Goal: Task Accomplishment & Management: Use online tool/utility

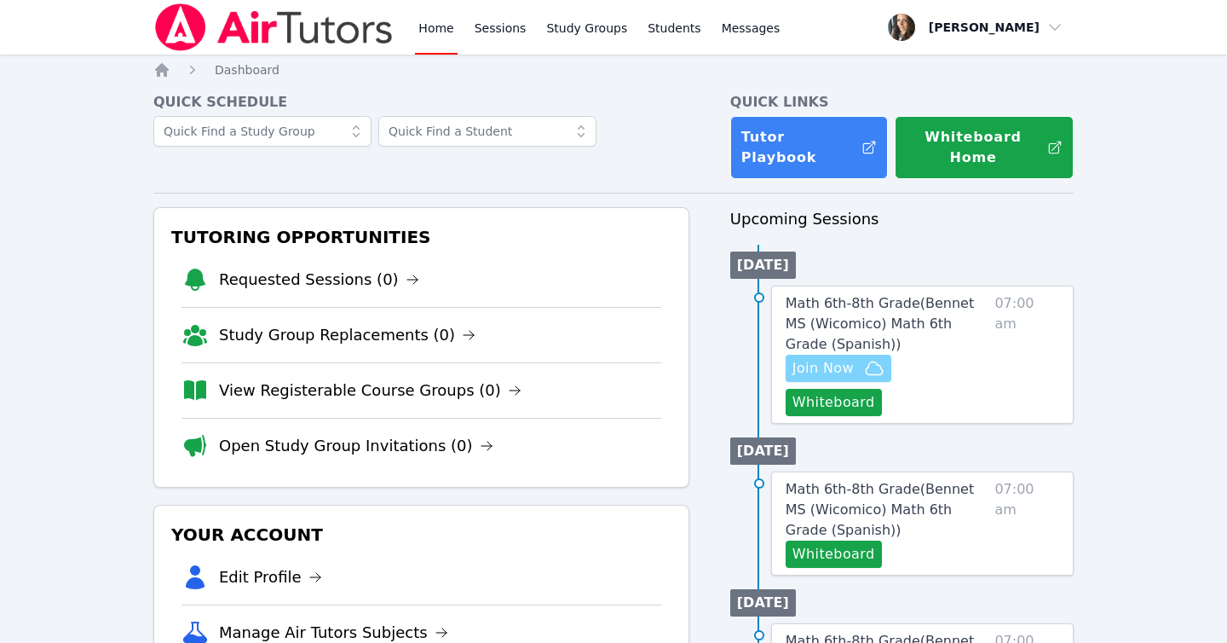
click at [819, 358] on span "Join Now" at bounding box center [822, 368] width 61 height 20
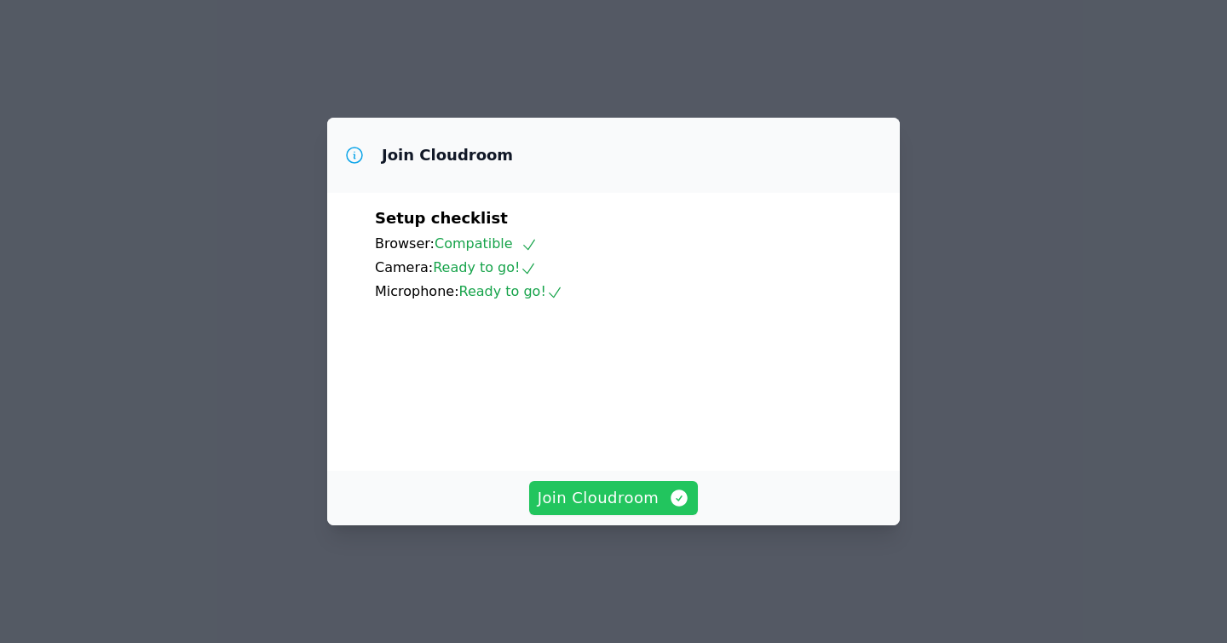
click at [579, 504] on button "Join Cloudroom" at bounding box center [614, 498] width 170 height 34
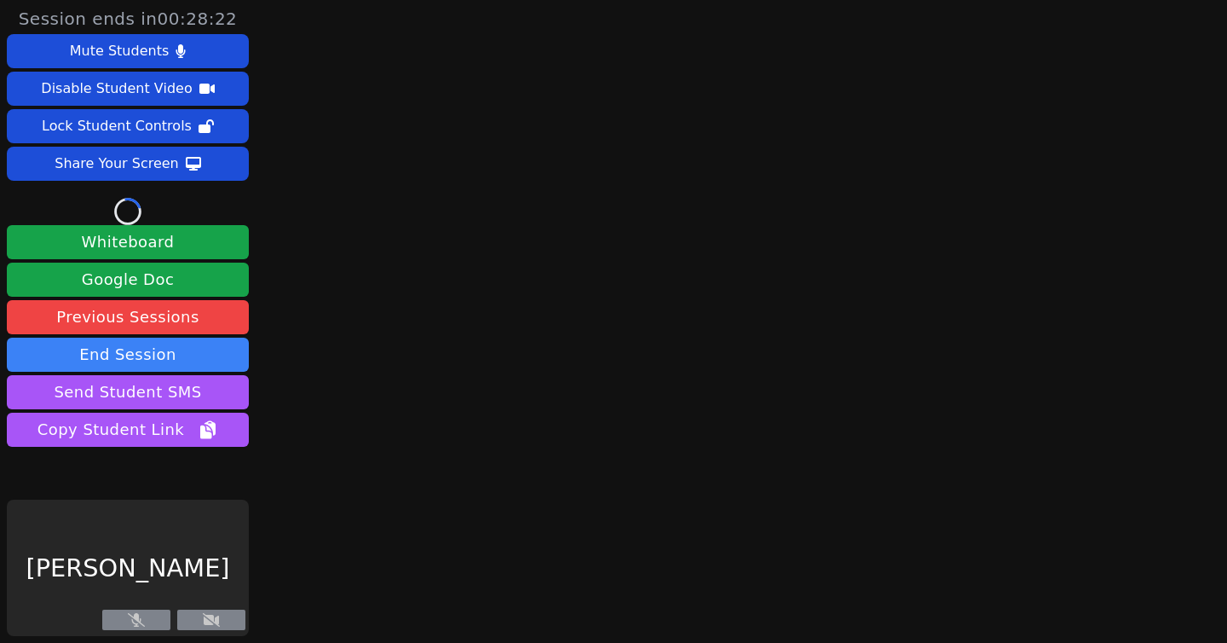
click at [576, 514] on main at bounding box center [729, 321] width 331 height 643
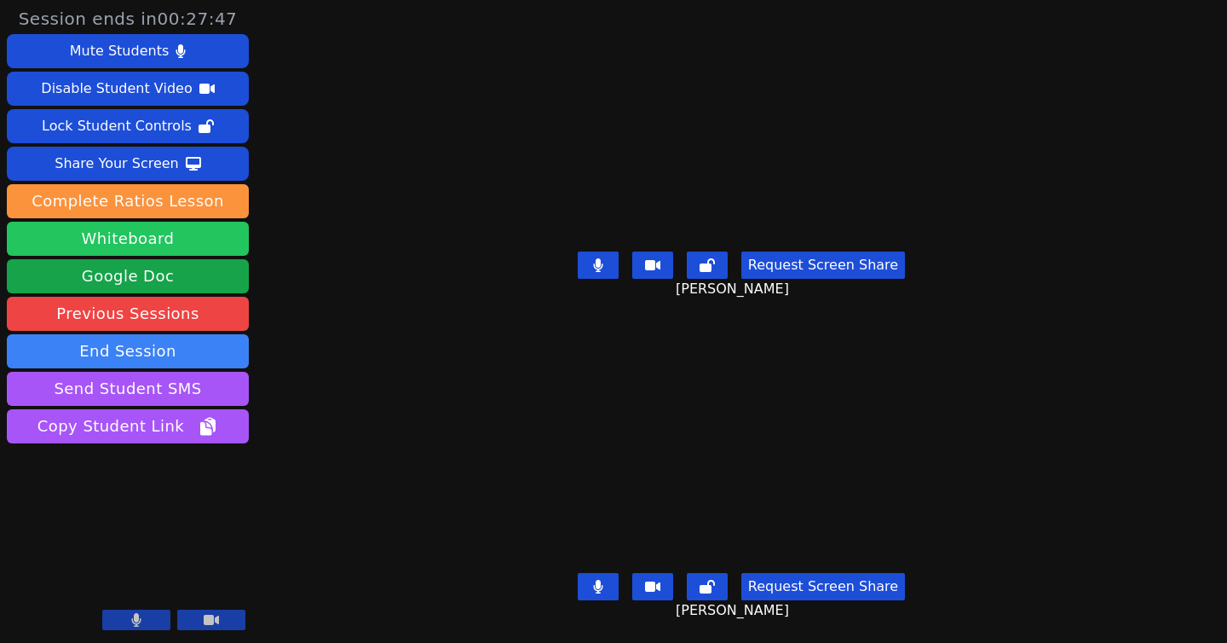
click at [101, 244] on button "Whiteboard" at bounding box center [128, 239] width 242 height 34
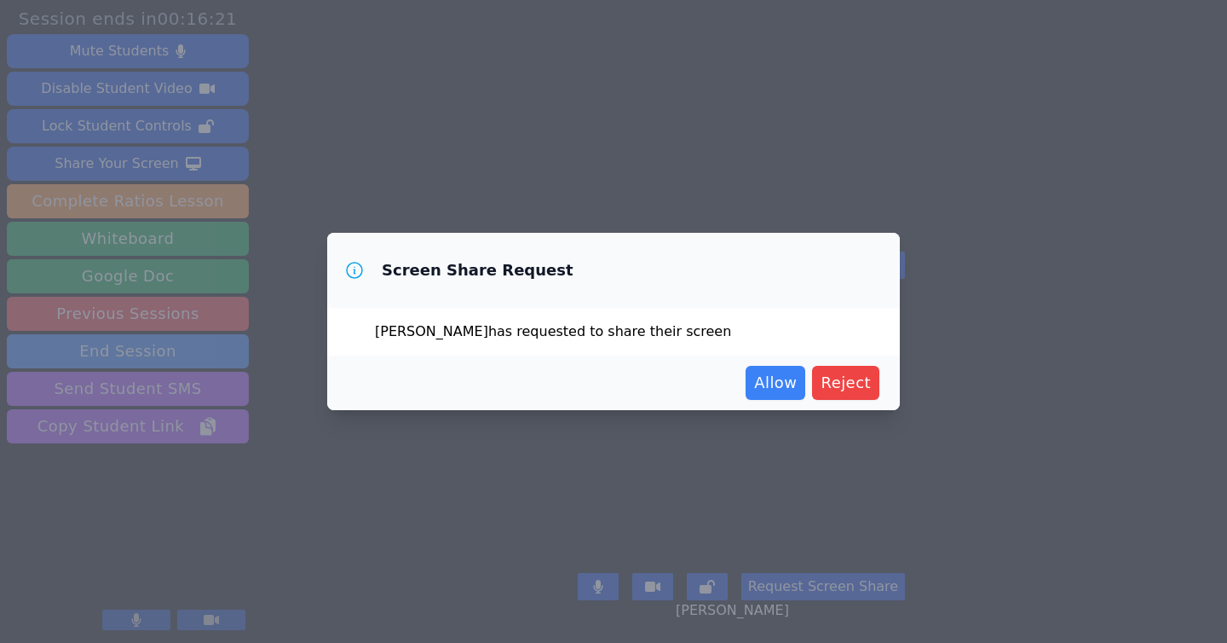
click at [839, 383] on span "Reject" at bounding box center [846, 383] width 50 height 24
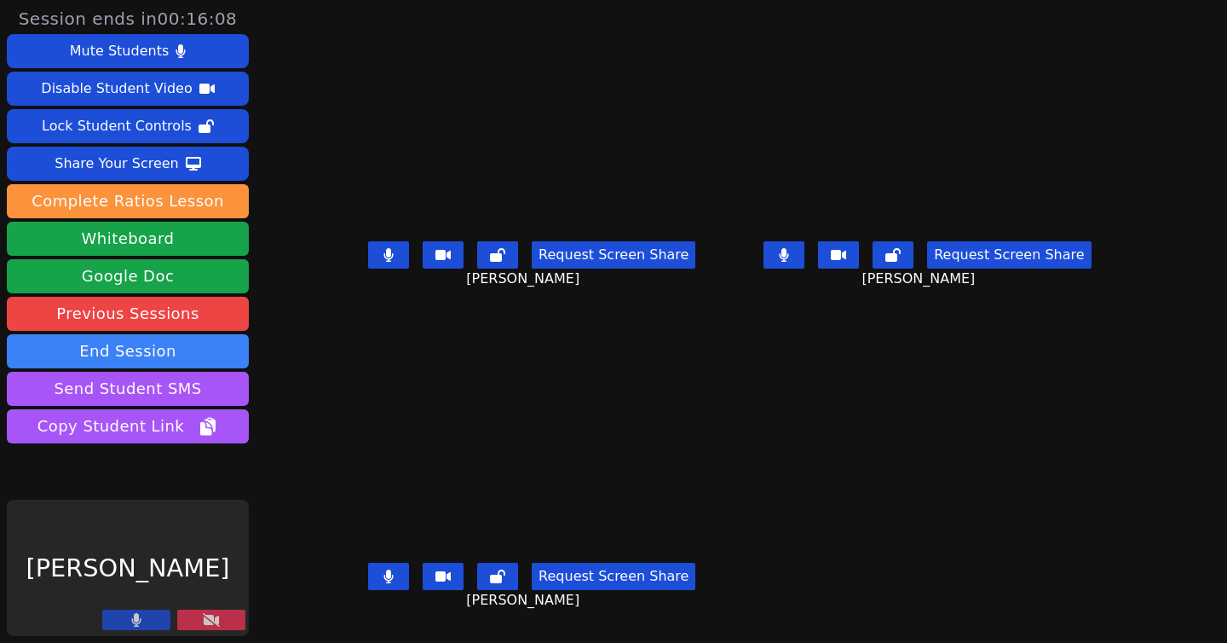
click at [192, 625] on button at bounding box center [211, 619] width 68 height 20
click at [207, 619] on icon at bounding box center [211, 620] width 17 height 14
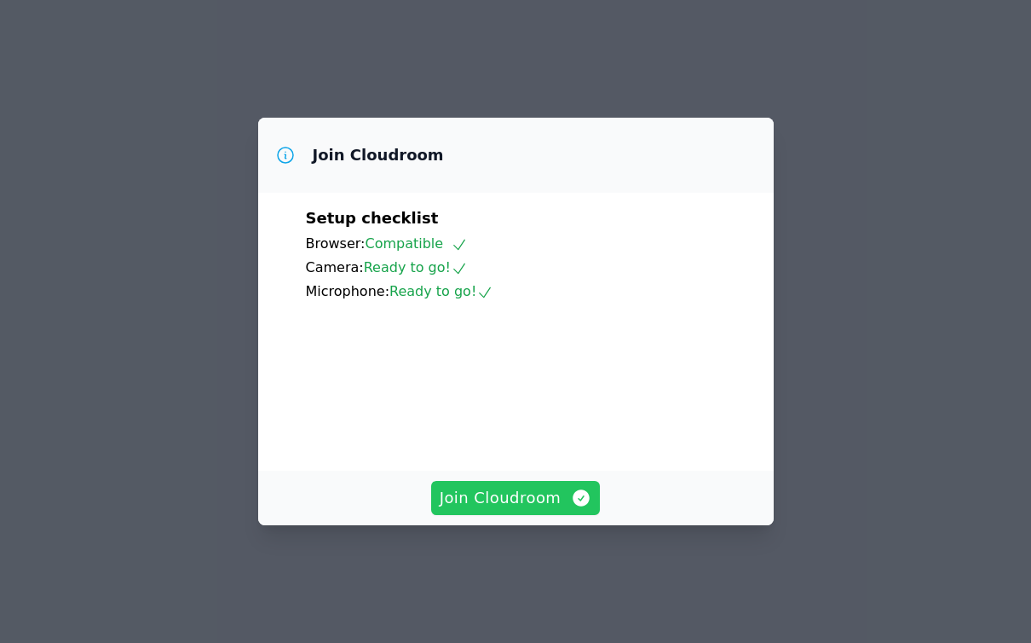
click at [495, 510] on span "Join Cloudroom" at bounding box center [516, 498] width 153 height 24
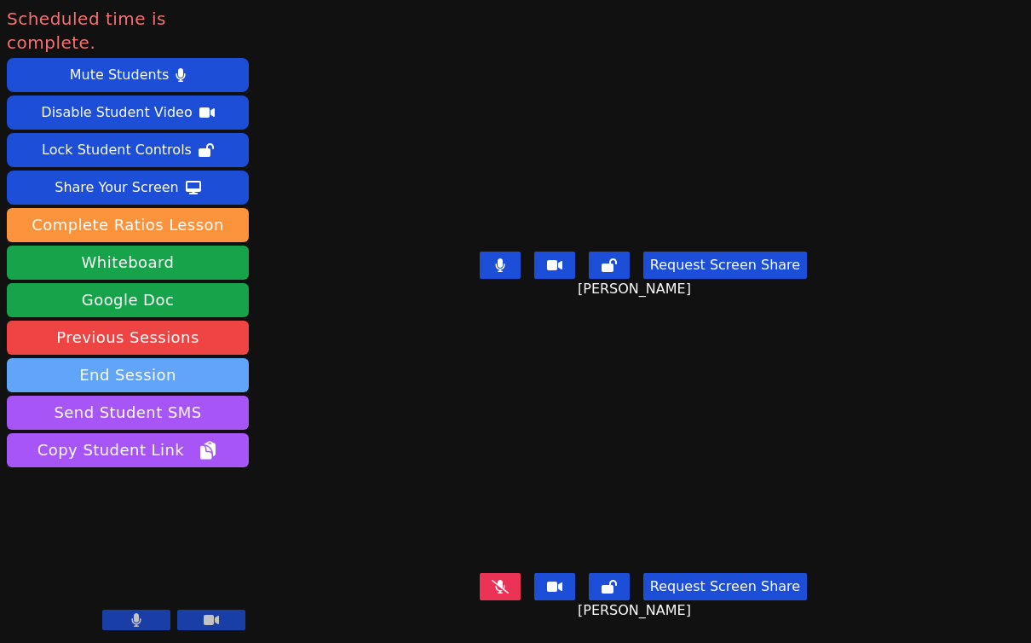
click at [130, 358] on button "End Session" at bounding box center [128, 375] width 242 height 34
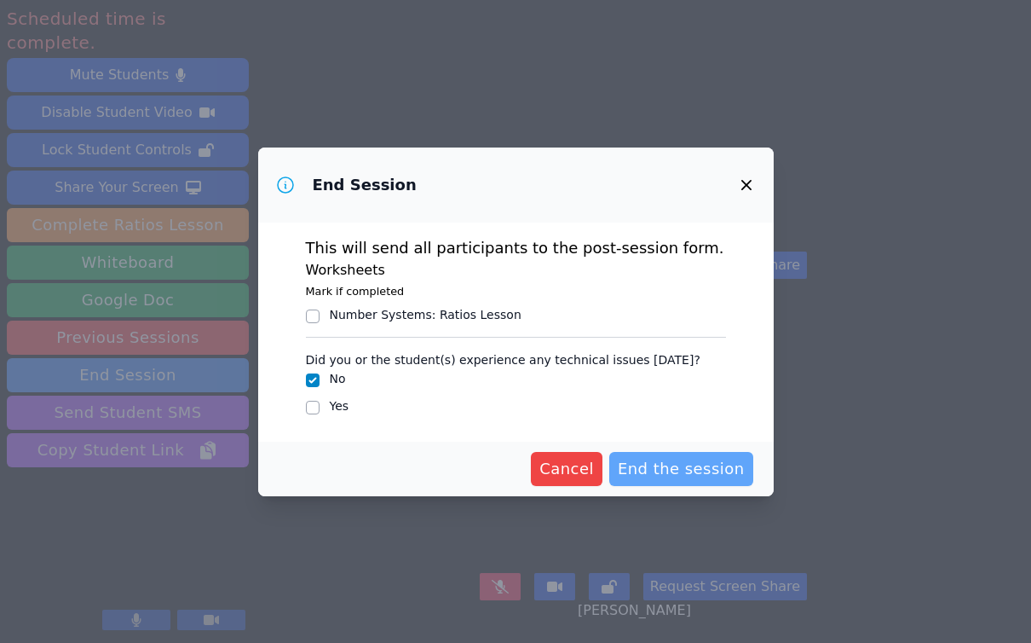
click at [680, 470] on span "End the session" at bounding box center [681, 469] width 127 height 24
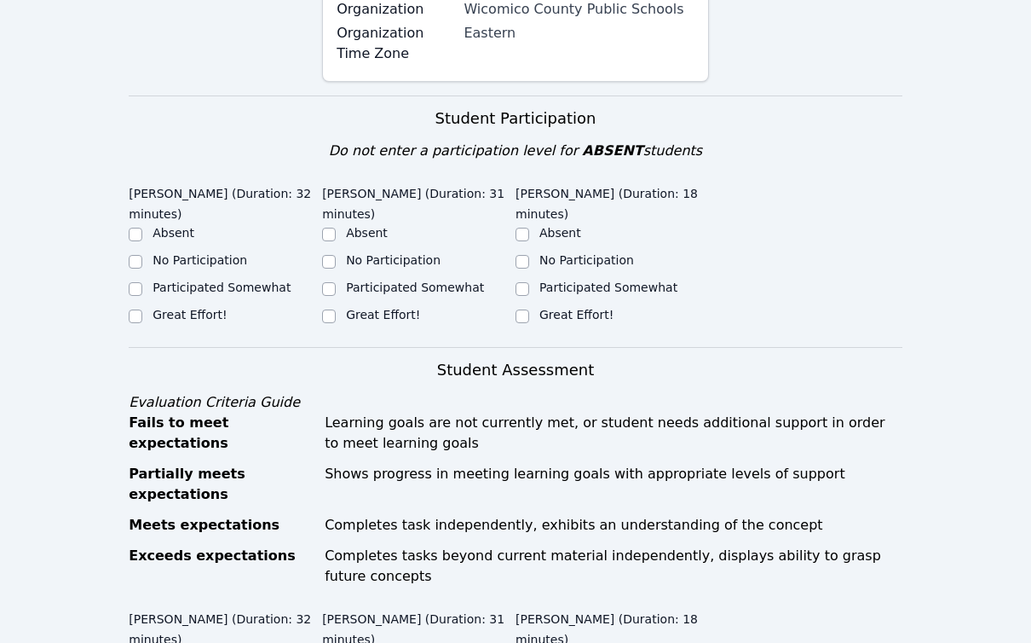
scroll to position [581, 0]
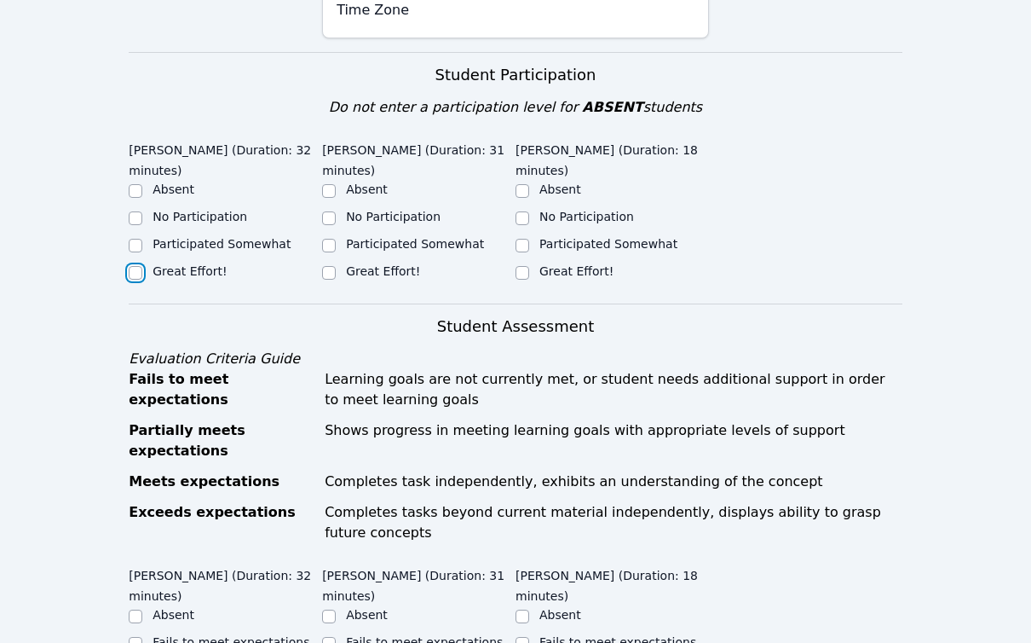
click at [133, 266] on input "Great Effort!" at bounding box center [136, 273] width 14 height 14
checkbox input "true"
click at [319, 262] on div "Great Effort!" at bounding box center [225, 272] width 193 height 20
click at [331, 266] on input "Great Effort!" at bounding box center [329, 273] width 14 height 14
checkbox input "true"
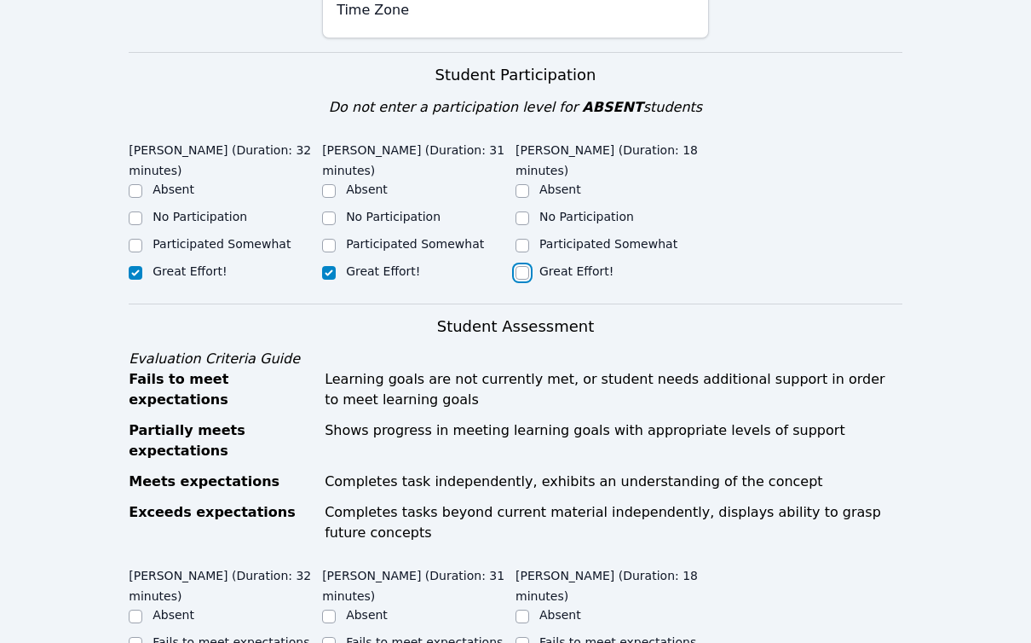
click at [522, 266] on input "Great Effort!" at bounding box center [523, 273] width 14 height 14
checkbox input "true"
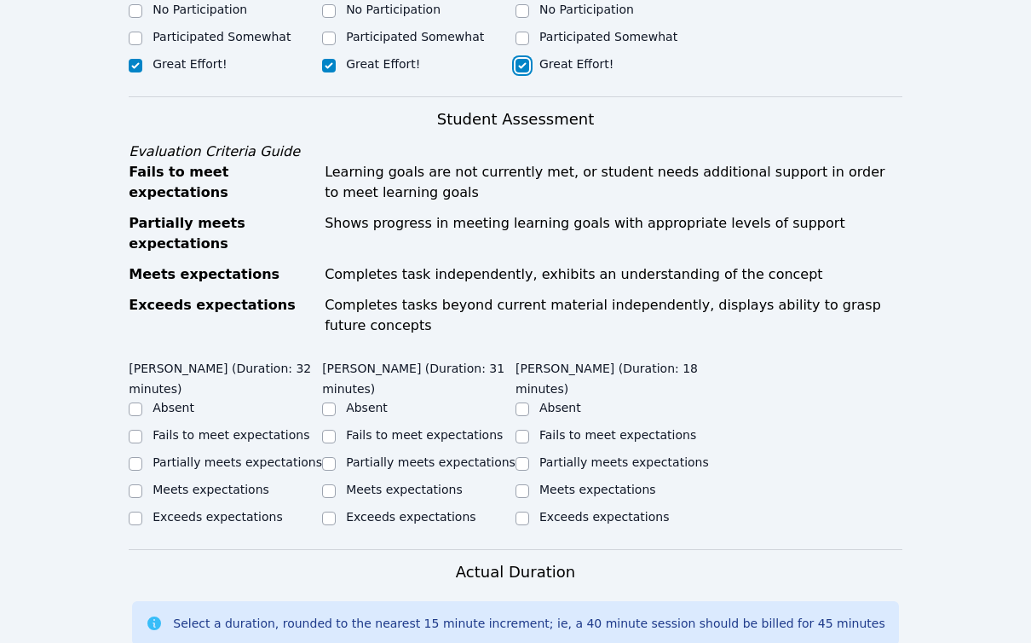
scroll to position [790, 0]
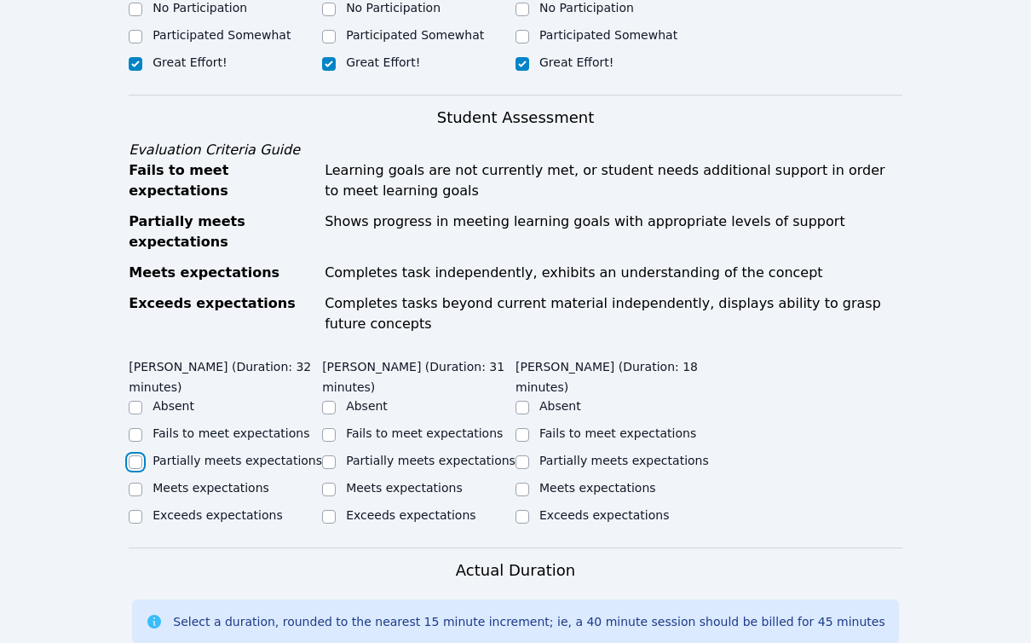
click at [132, 455] on input "Partially meets expectations" at bounding box center [136, 462] width 14 height 14
checkbox input "true"
click at [327, 455] on input "Partially meets expectations" at bounding box center [329, 462] width 14 height 14
checkbox input "true"
click at [522, 455] on input "Partially meets expectations" at bounding box center [523, 462] width 14 height 14
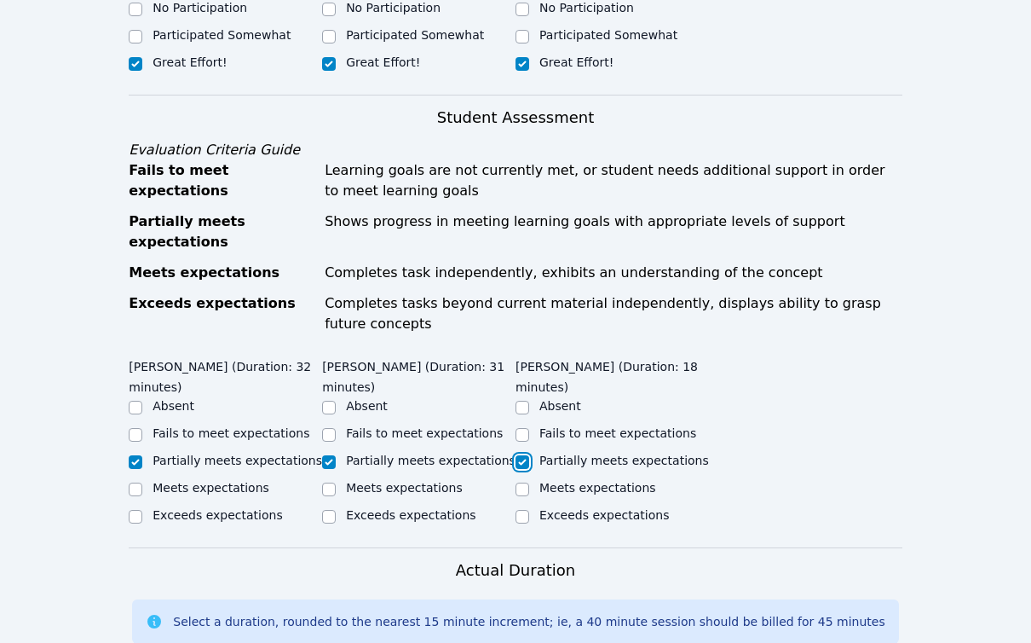
checkbox input "true"
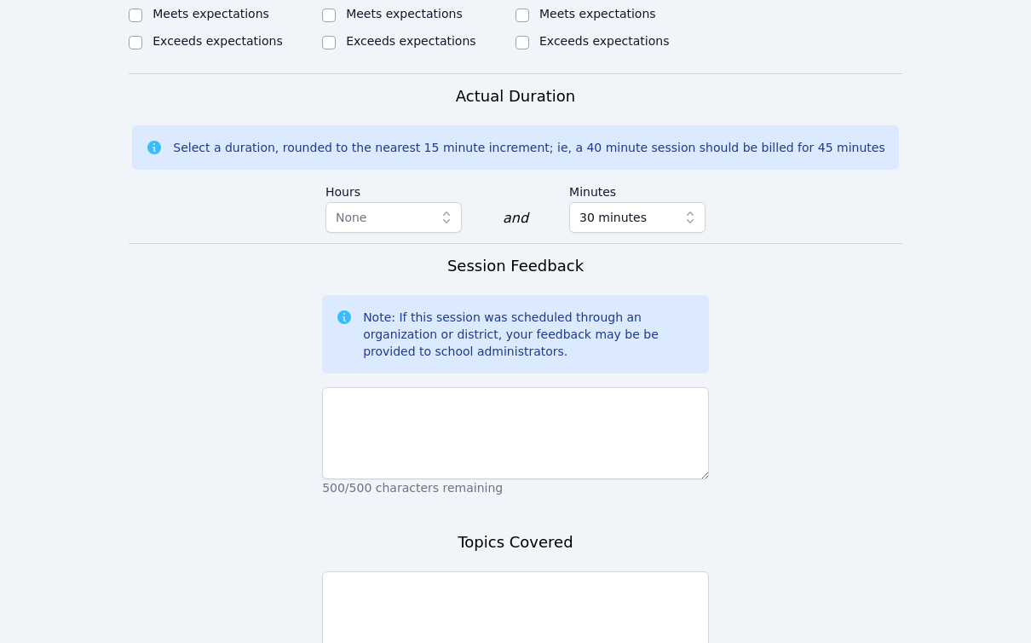
scroll to position [1265, 0]
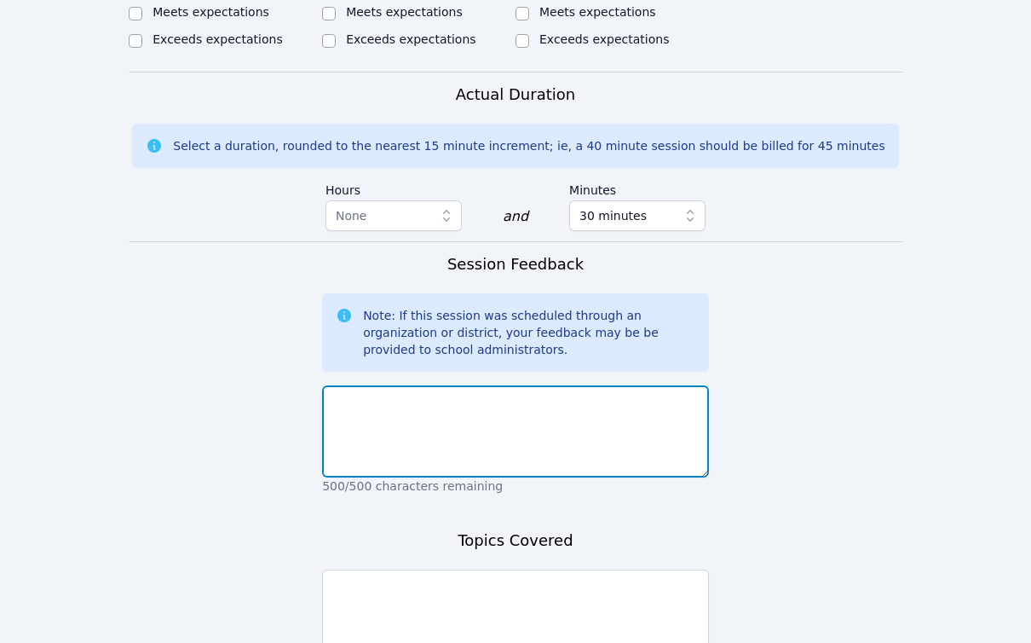
click at [442, 385] on textarea at bounding box center [515, 431] width 387 height 92
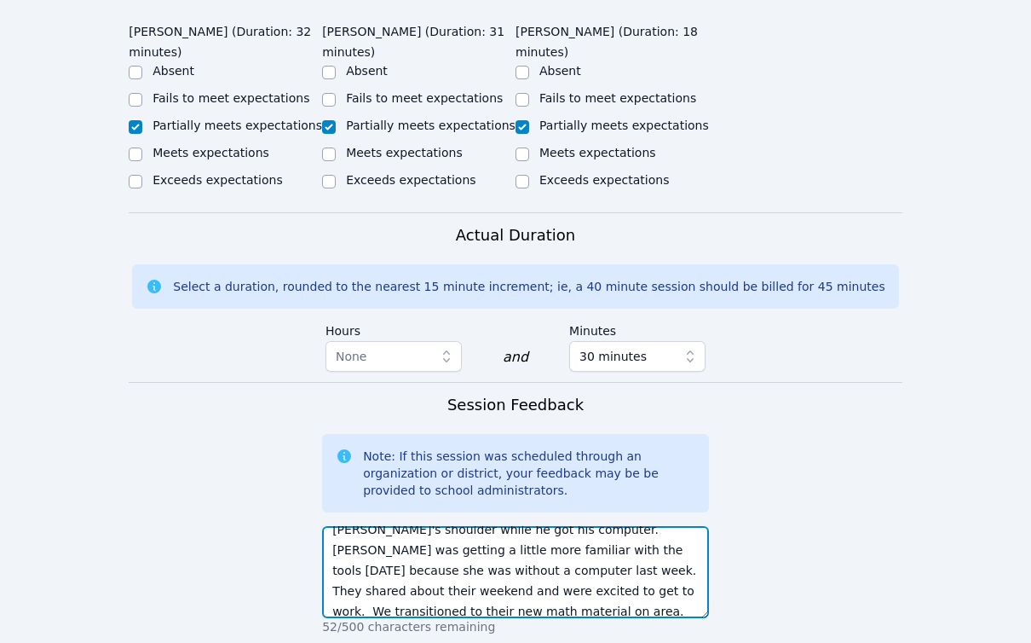
scroll to position [73, 0]
click at [335, 548] on textarea "[PERSON_NAME] joined in a little late because he was waiting for his computer t…" at bounding box center [515, 572] width 387 height 92
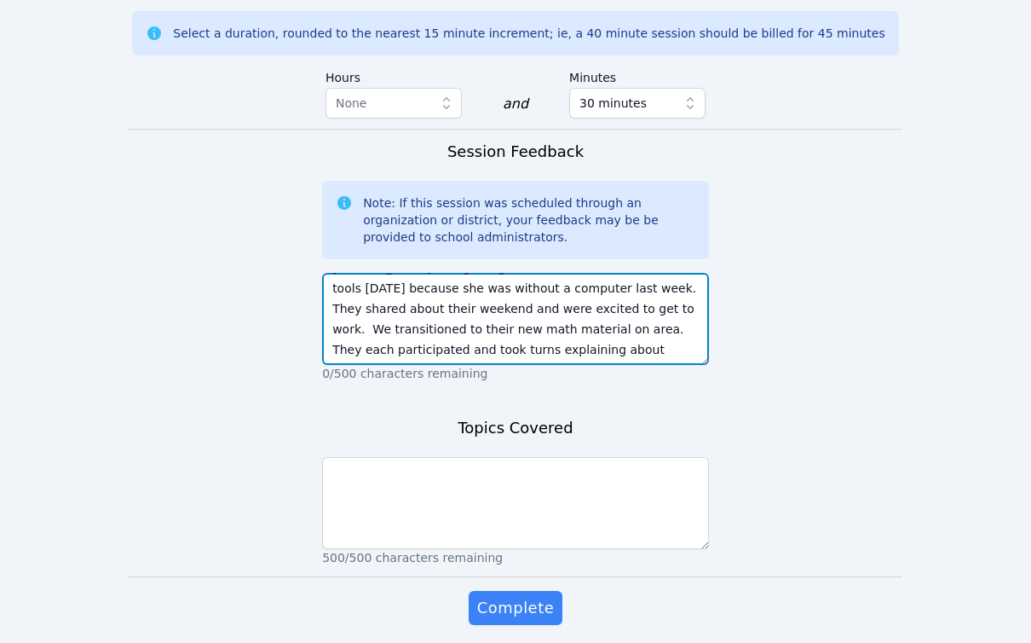
scroll to position [1393, 0]
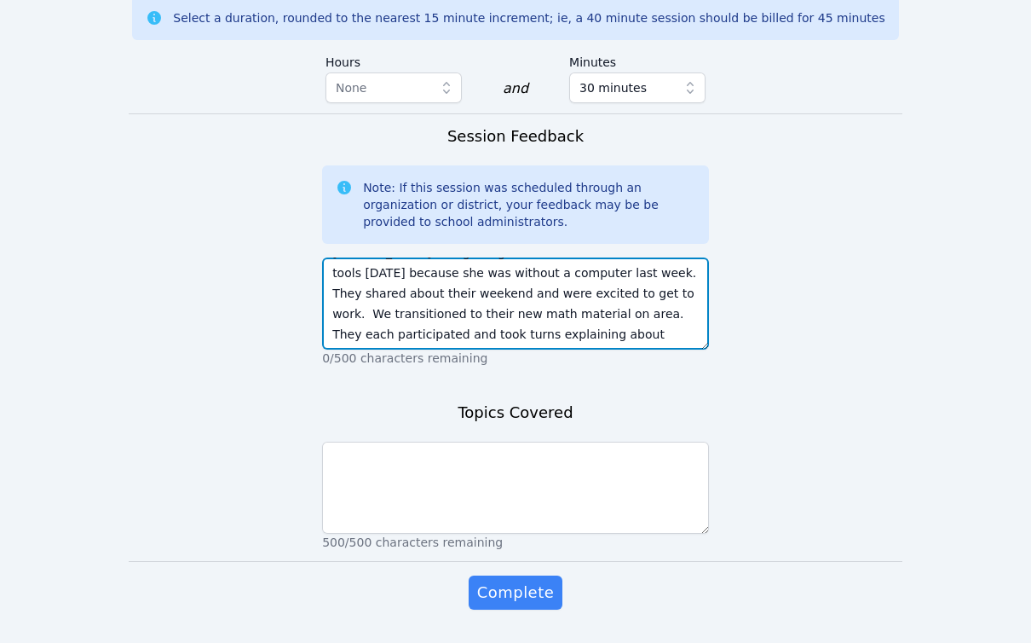
type textarea "[PERSON_NAME] joined in a little late because he was waiting for his computer t…"
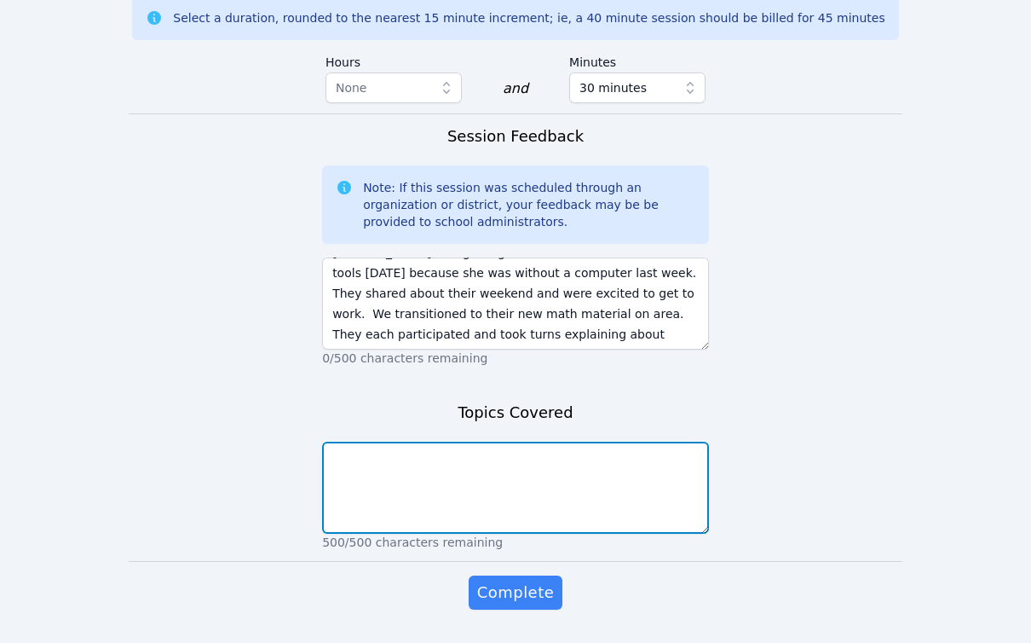
click at [612, 441] on textarea at bounding box center [515, 487] width 387 height 92
type textarea "M"
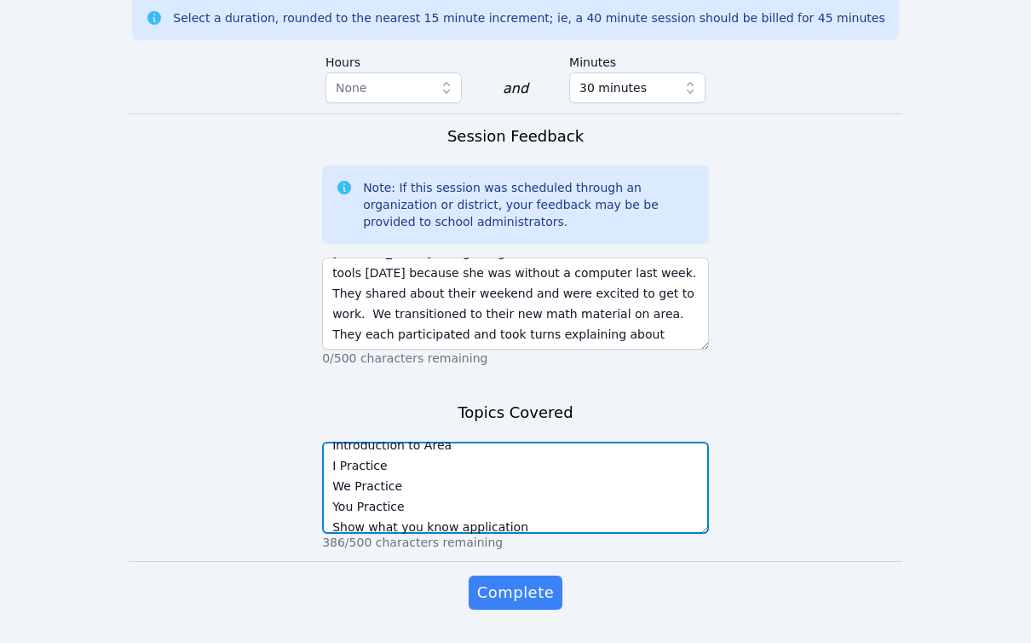
scroll to position [94, 0]
type textarea "Check-in Share out Warm-up Introduction to Area I Practice We Practice You Prac…"
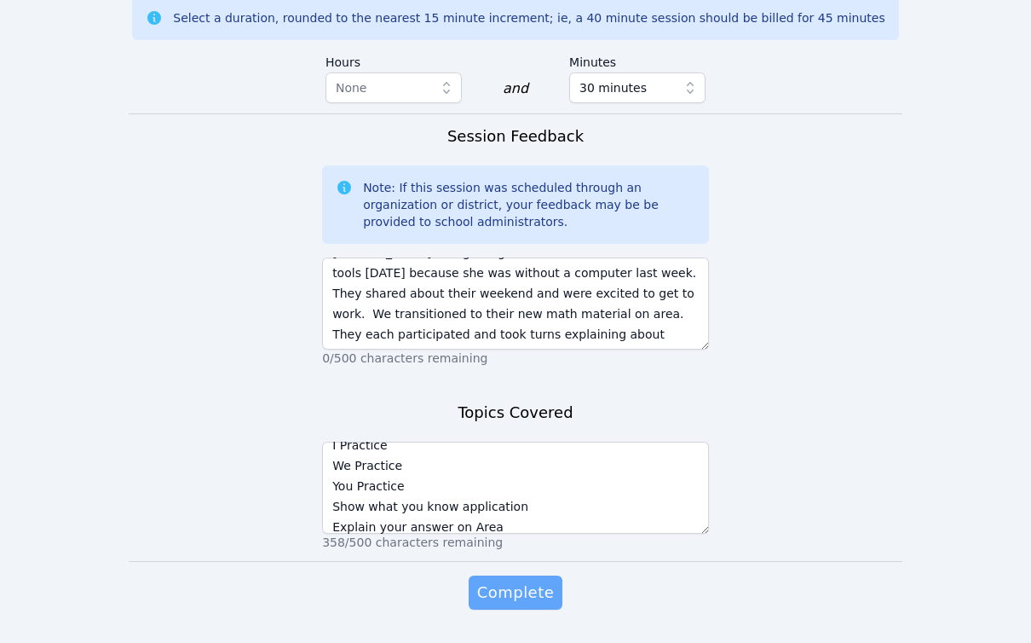
click at [518, 580] on span "Complete" at bounding box center [515, 592] width 77 height 24
